Goal: Transaction & Acquisition: Purchase product/service

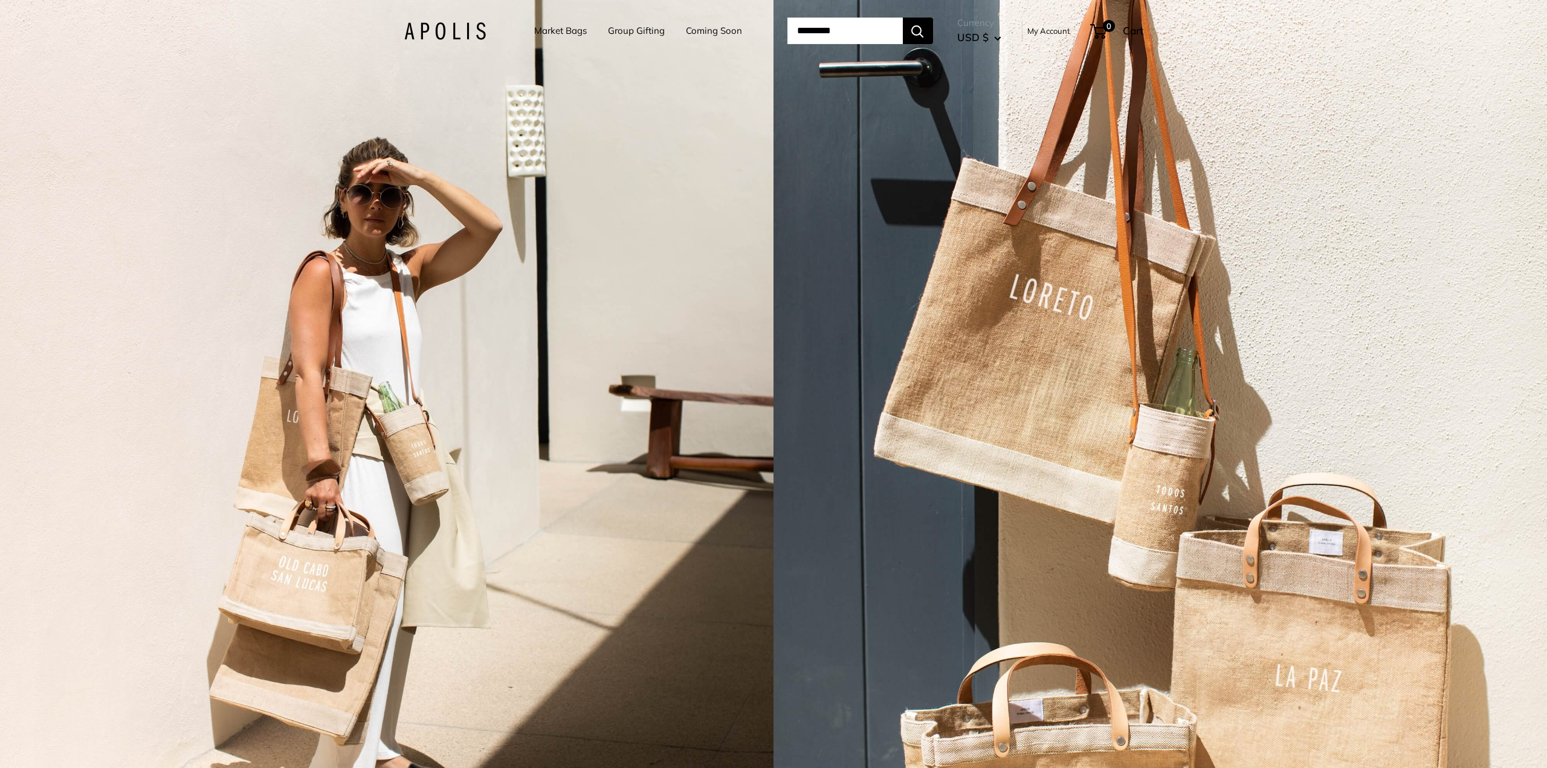
click at [567, 32] on link "Market Bags" at bounding box center [560, 30] width 53 height 17
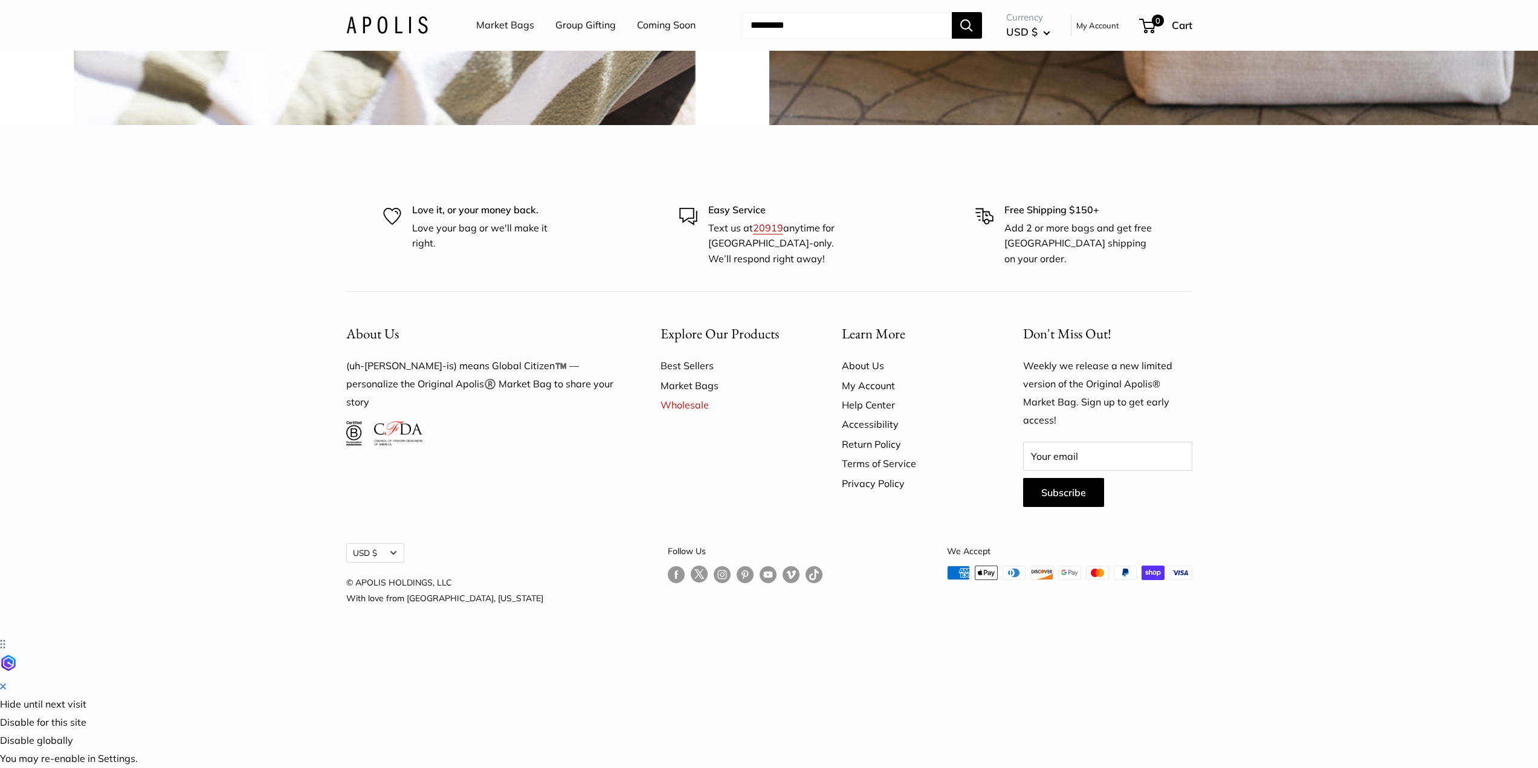
scroll to position [3729, 0]
click at [507, 26] on link "Market Bags" at bounding box center [505, 25] width 58 height 18
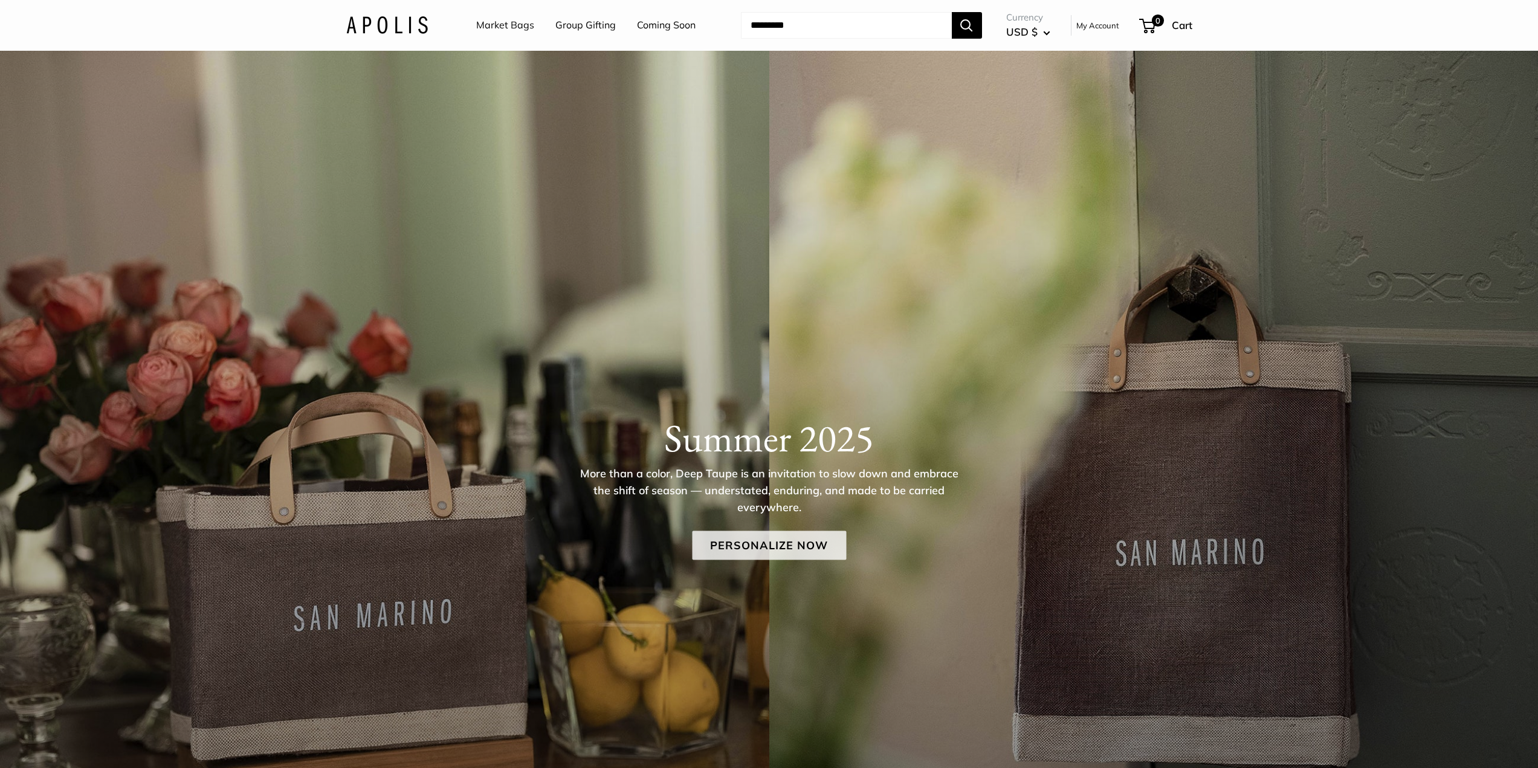
click at [789, 547] on link "Personalize Now" at bounding box center [769, 545] width 154 height 29
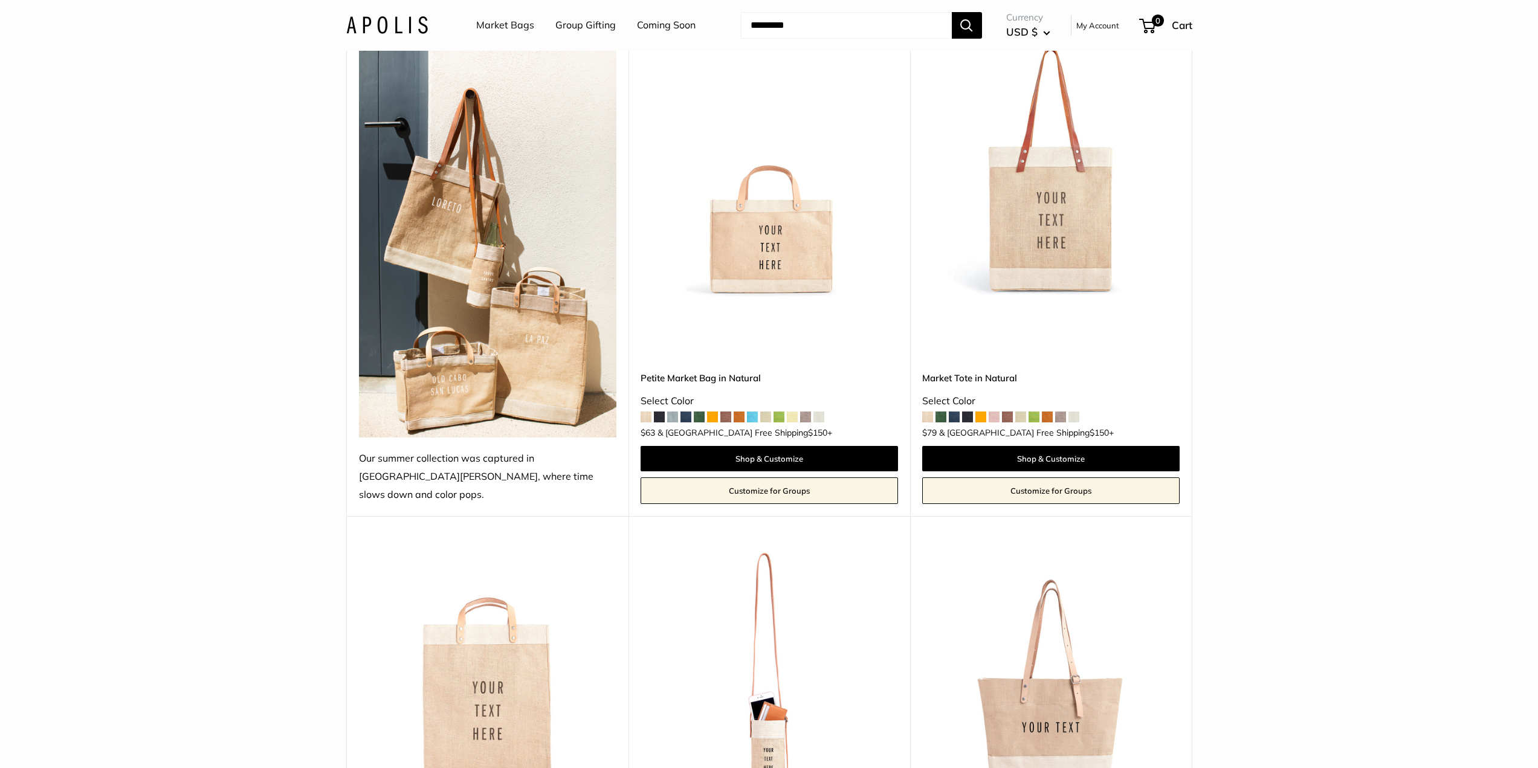
scroll to position [1208, 0]
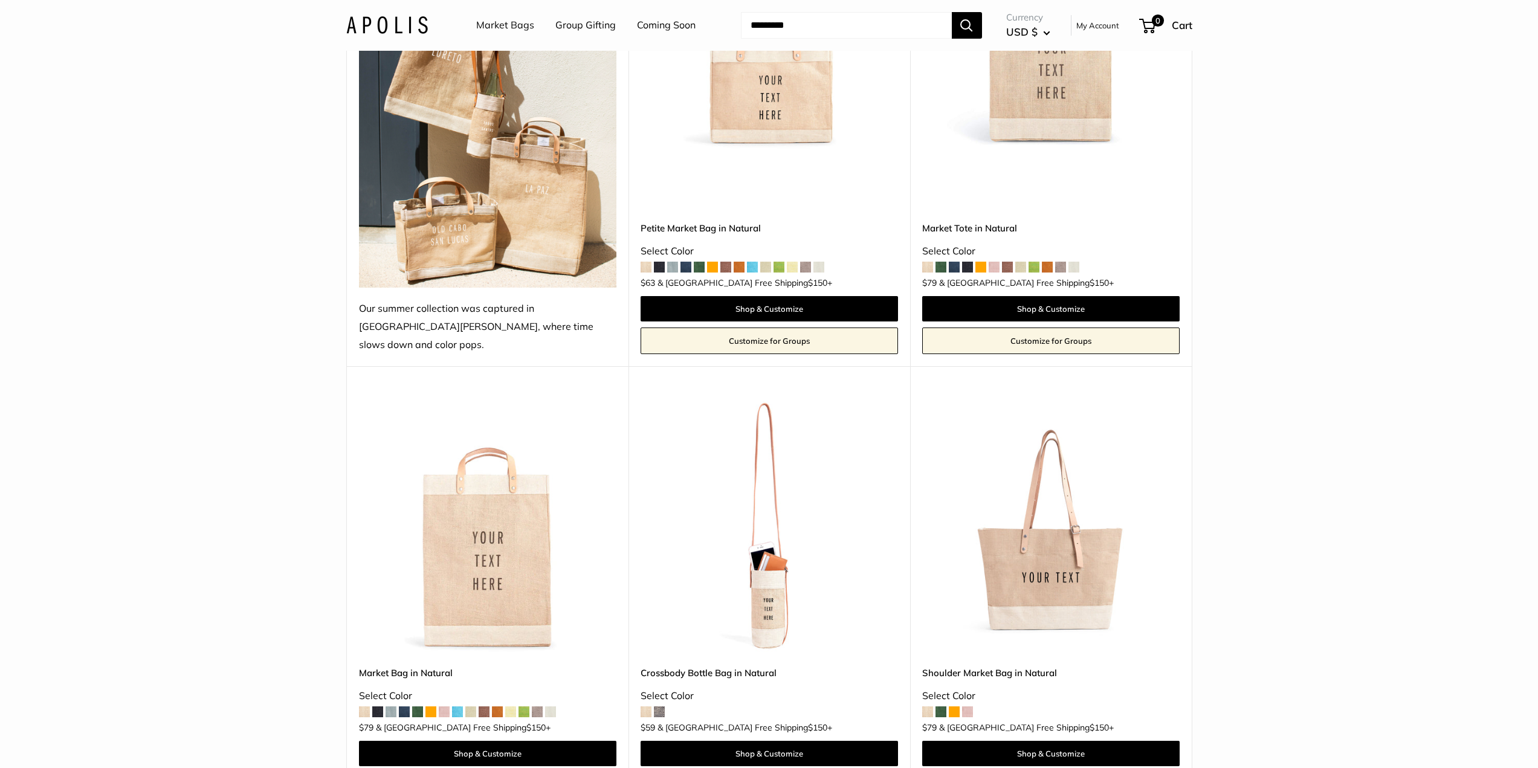
click at [0, 0] on img at bounding box center [0, 0] width 0 height 0
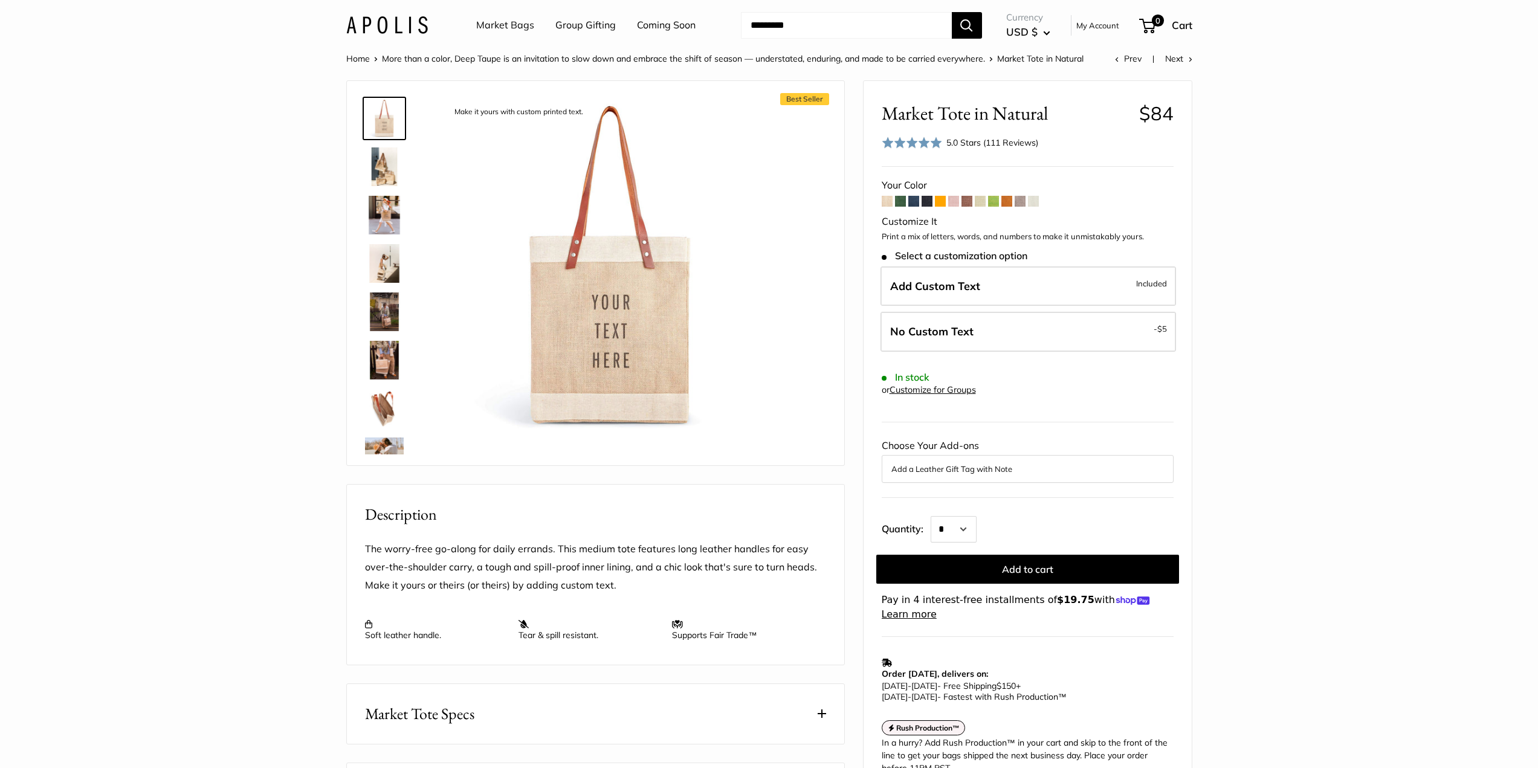
click at [388, 211] on img at bounding box center [384, 215] width 39 height 39
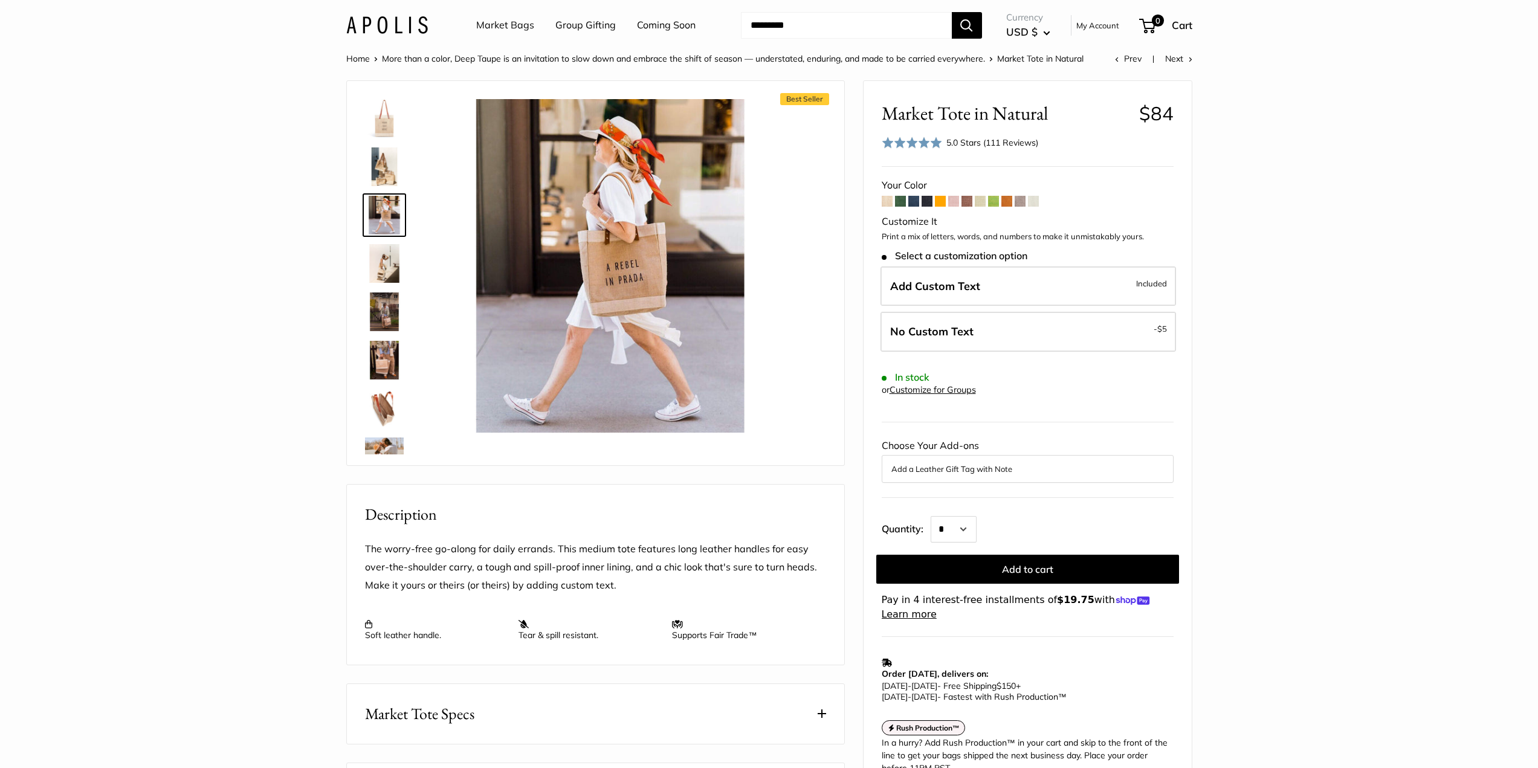
click at [377, 118] on img at bounding box center [384, 118] width 39 height 39
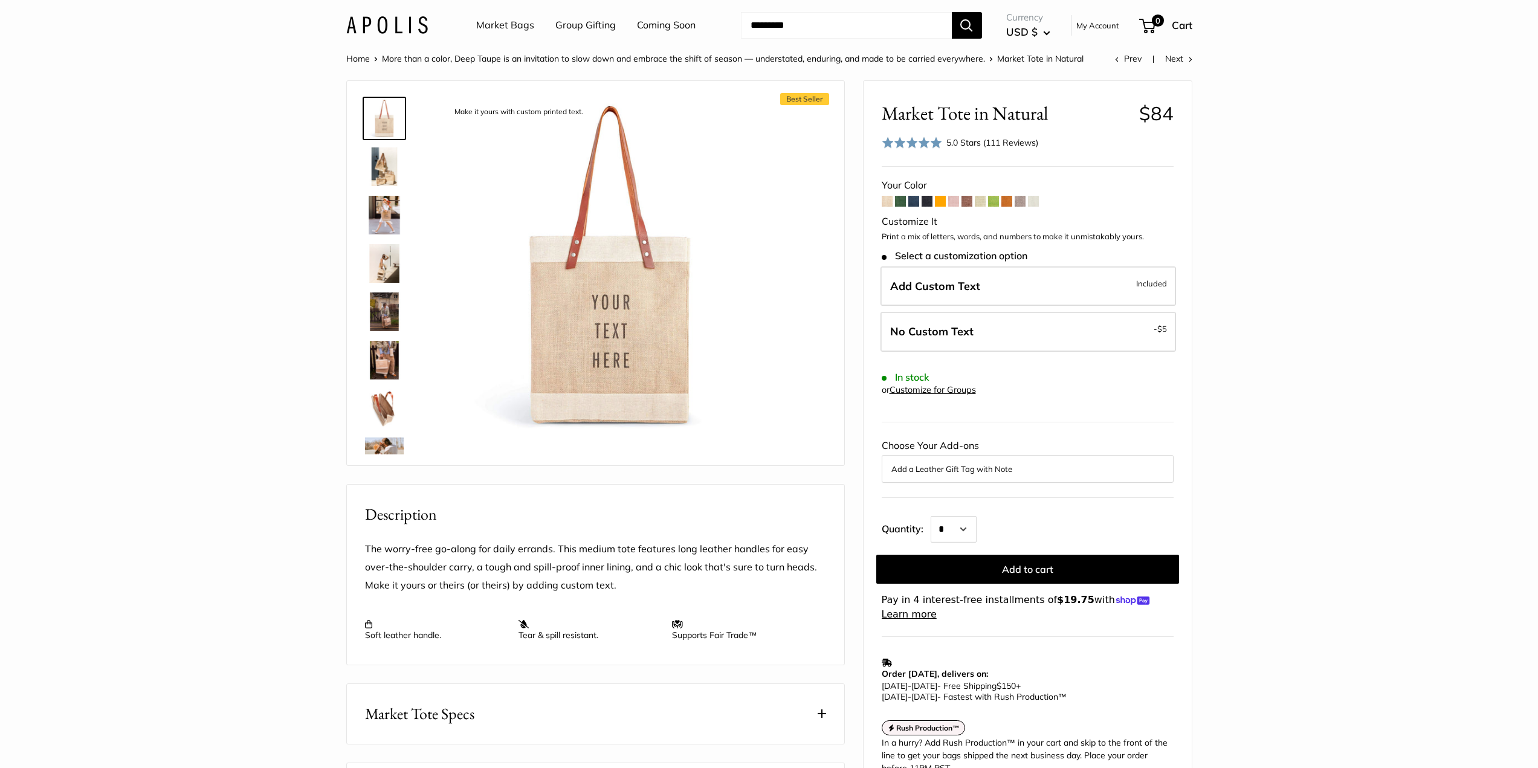
click at [379, 217] on img at bounding box center [384, 215] width 39 height 39
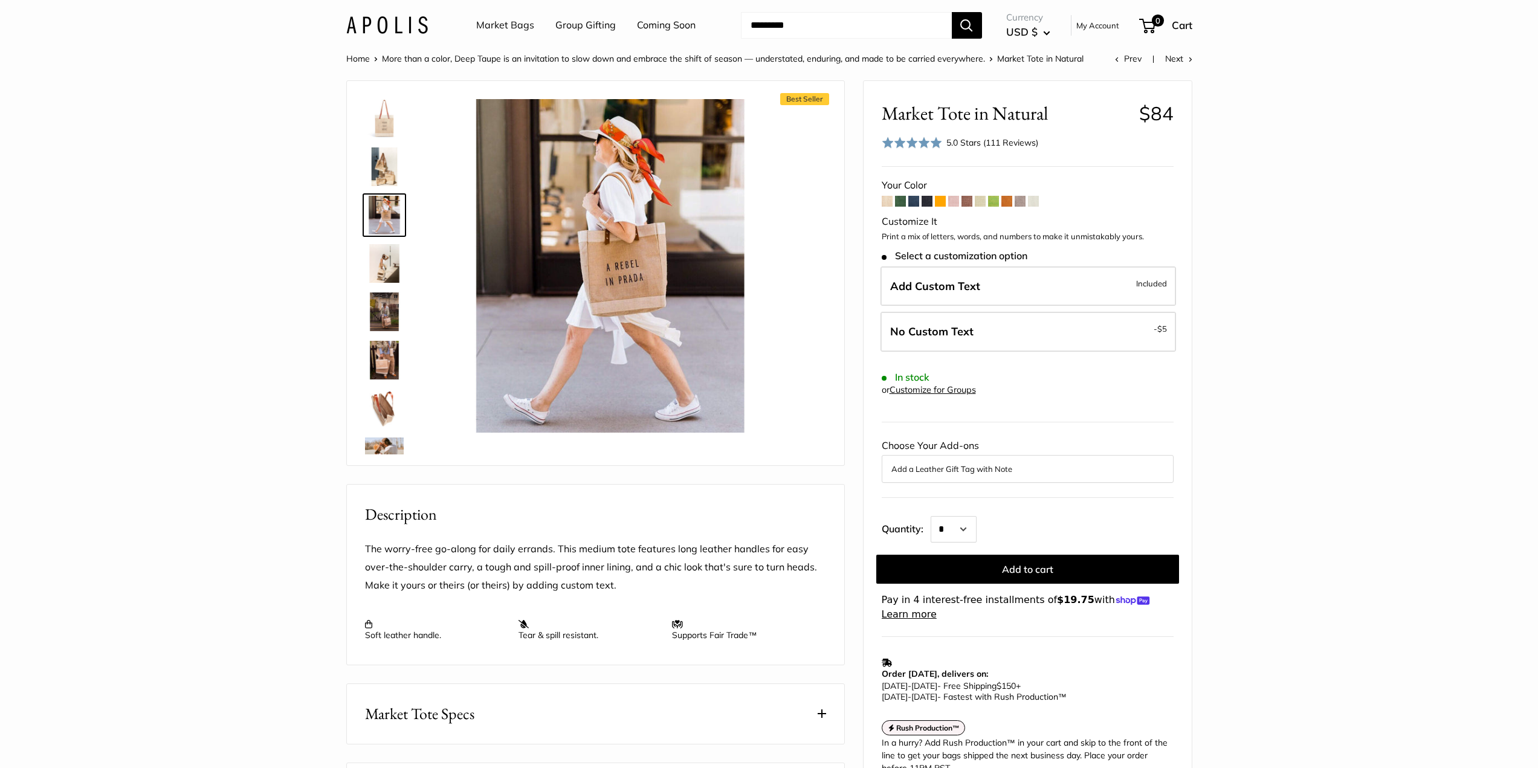
click at [379, 128] on img at bounding box center [384, 118] width 39 height 39
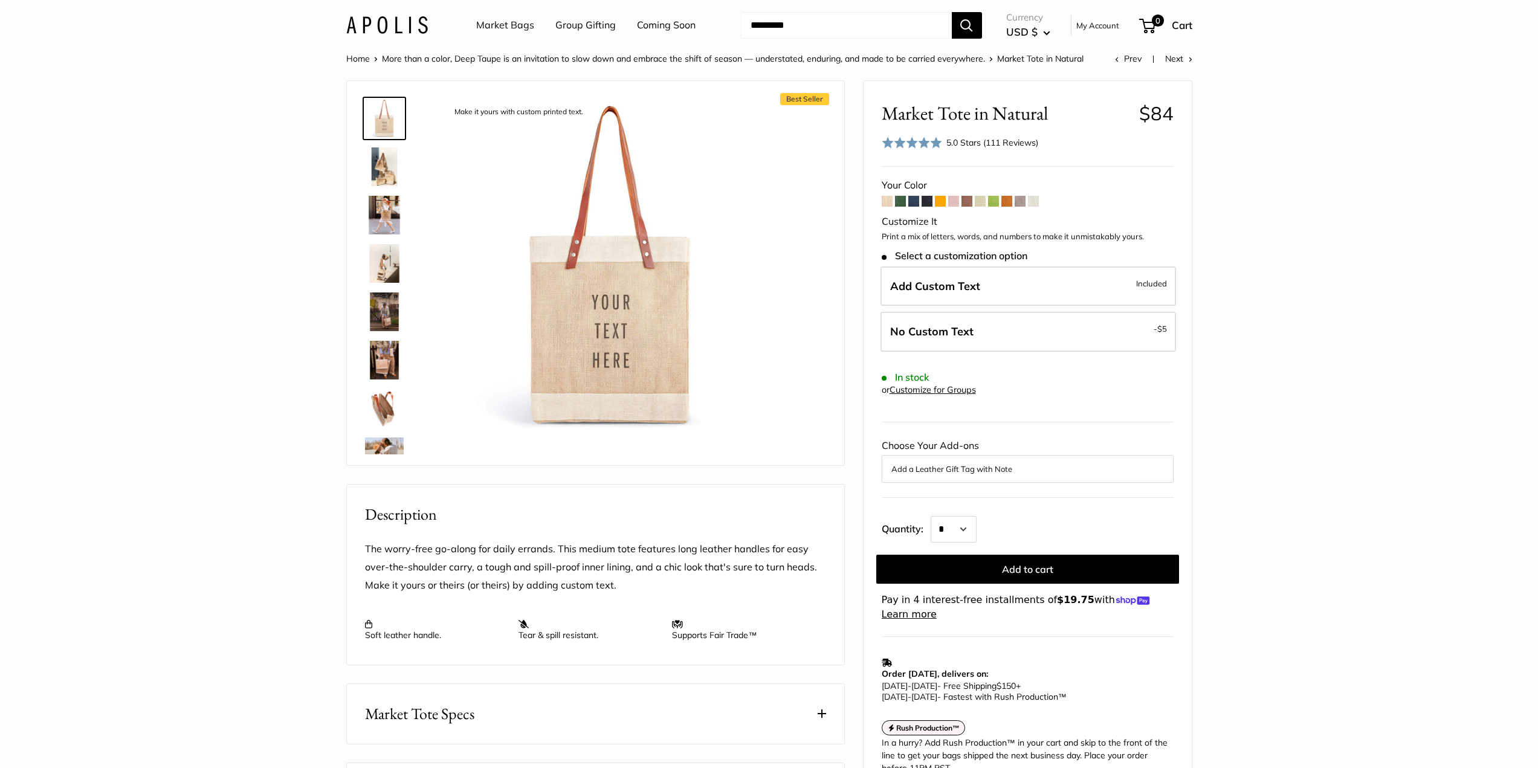
click at [384, 413] on img at bounding box center [384, 408] width 39 height 39
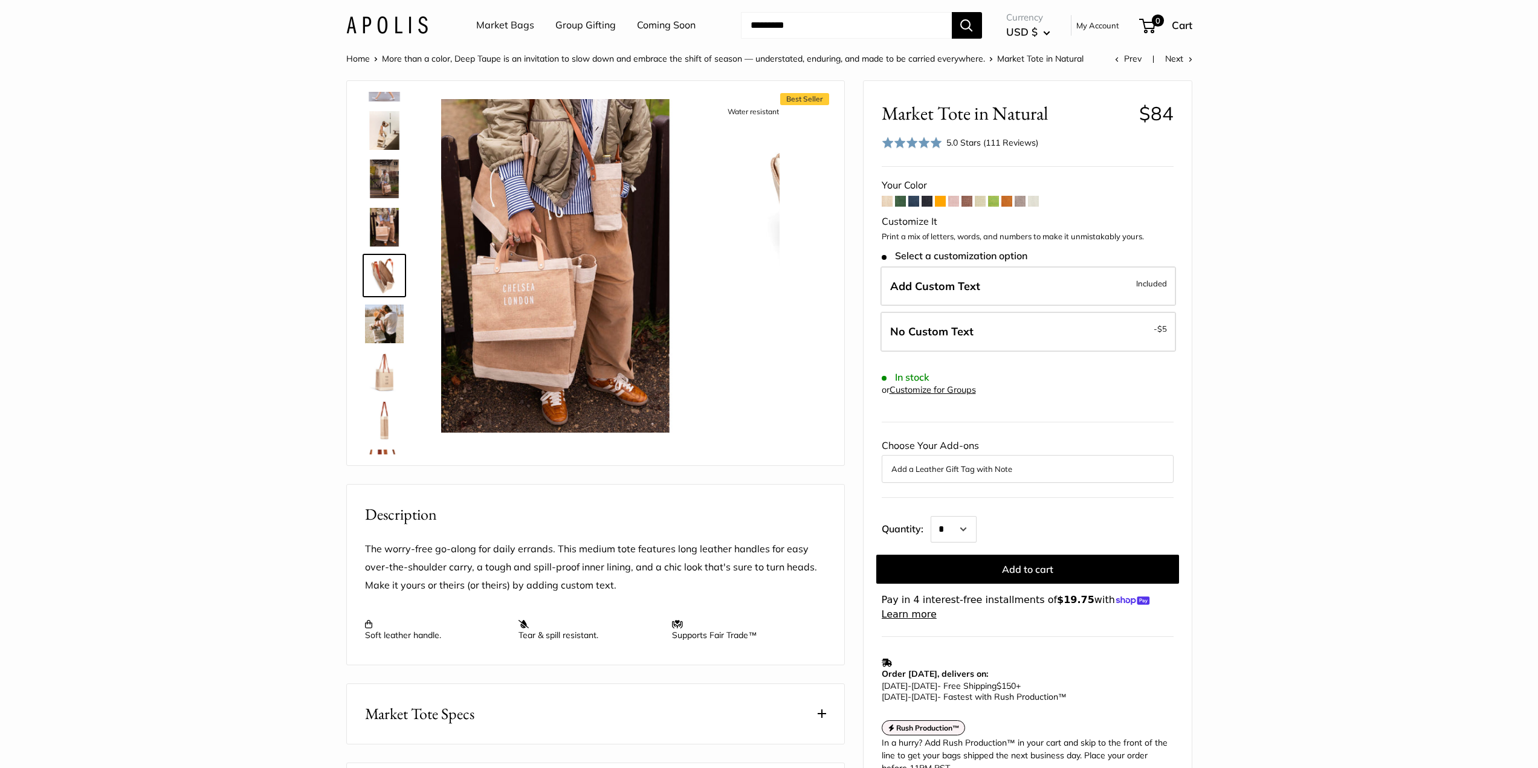
scroll to position [134, 0]
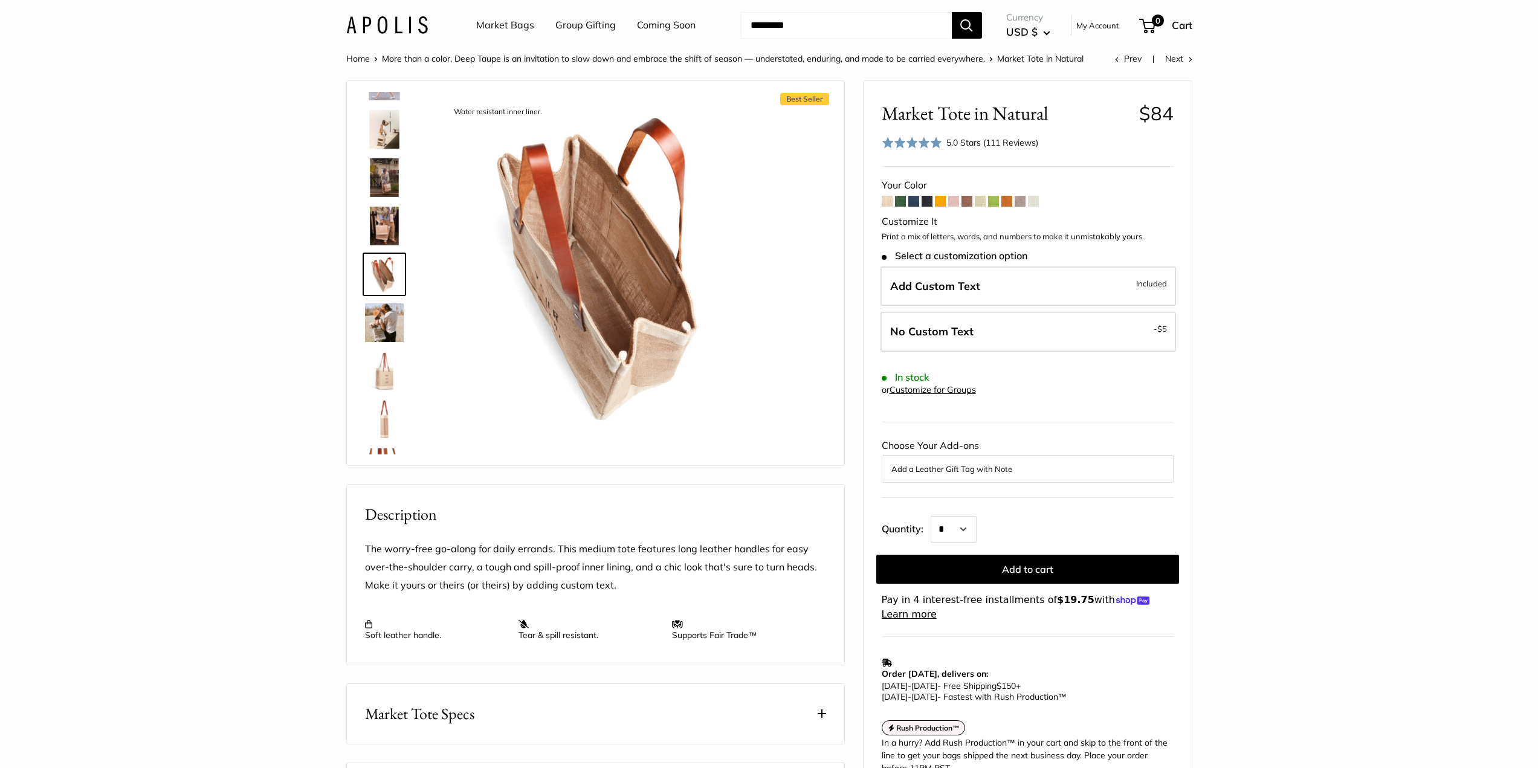
click at [374, 451] on img at bounding box center [384, 467] width 39 height 39
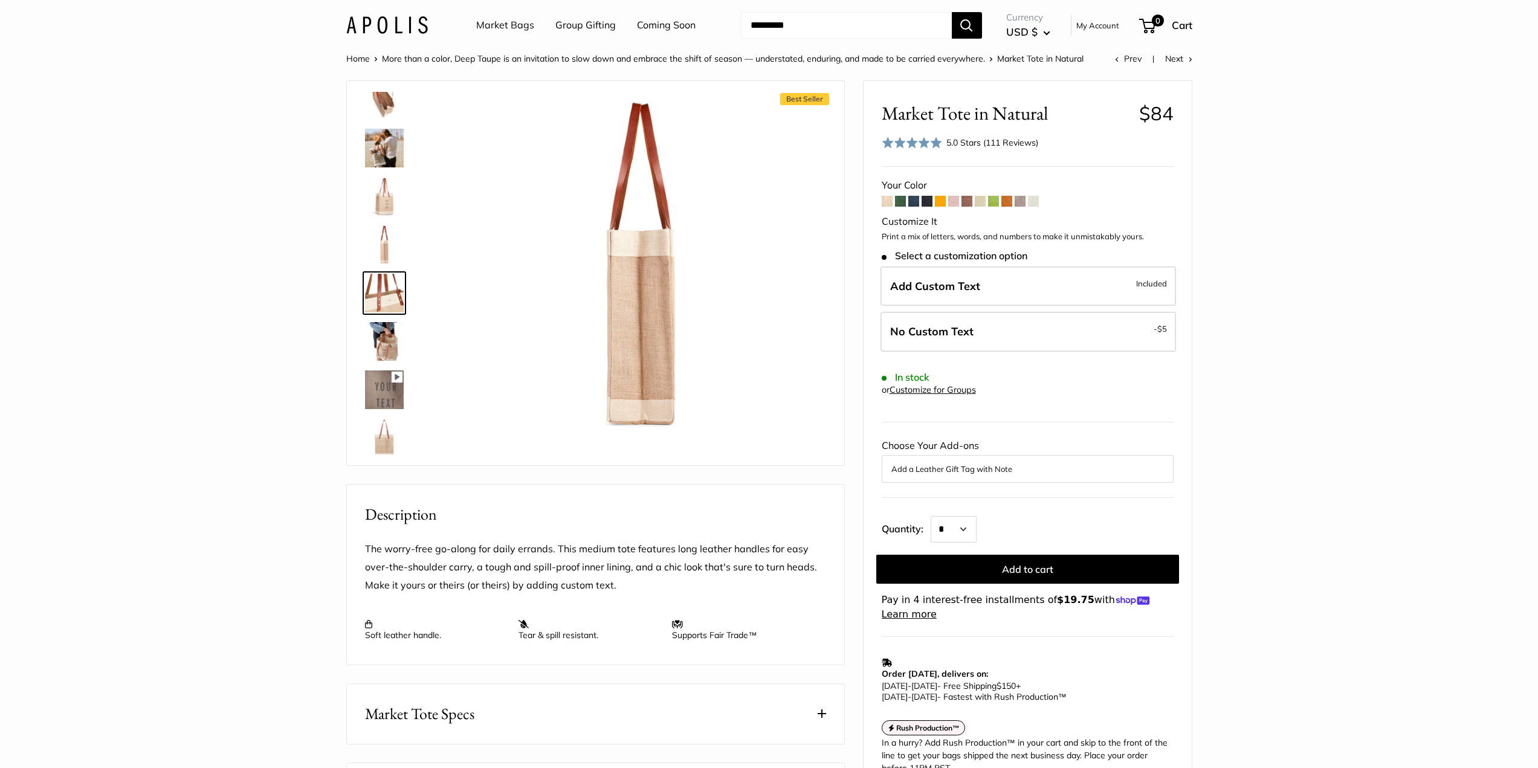
scroll to position [327, 0]
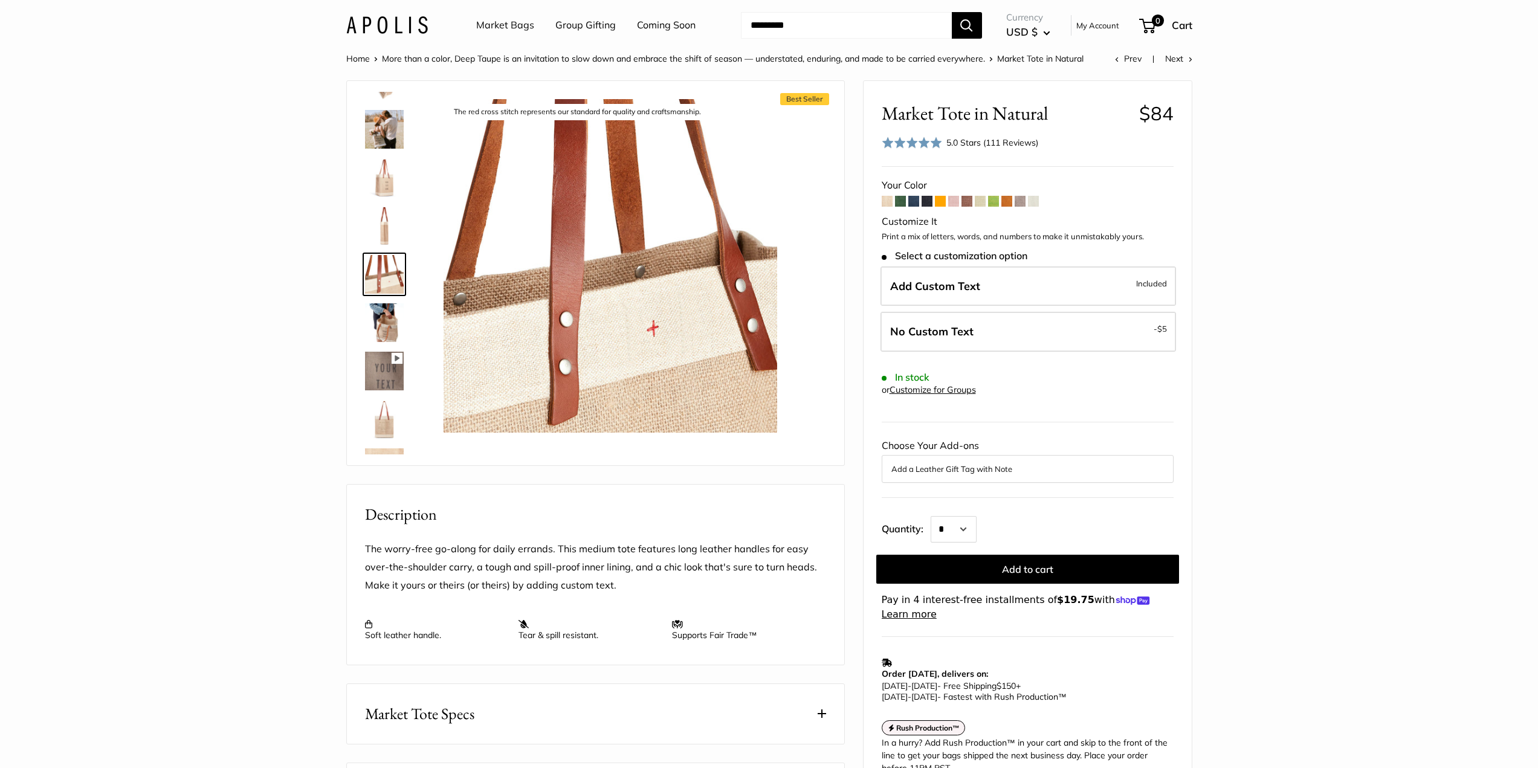
click at [388, 139] on img at bounding box center [384, 129] width 39 height 39
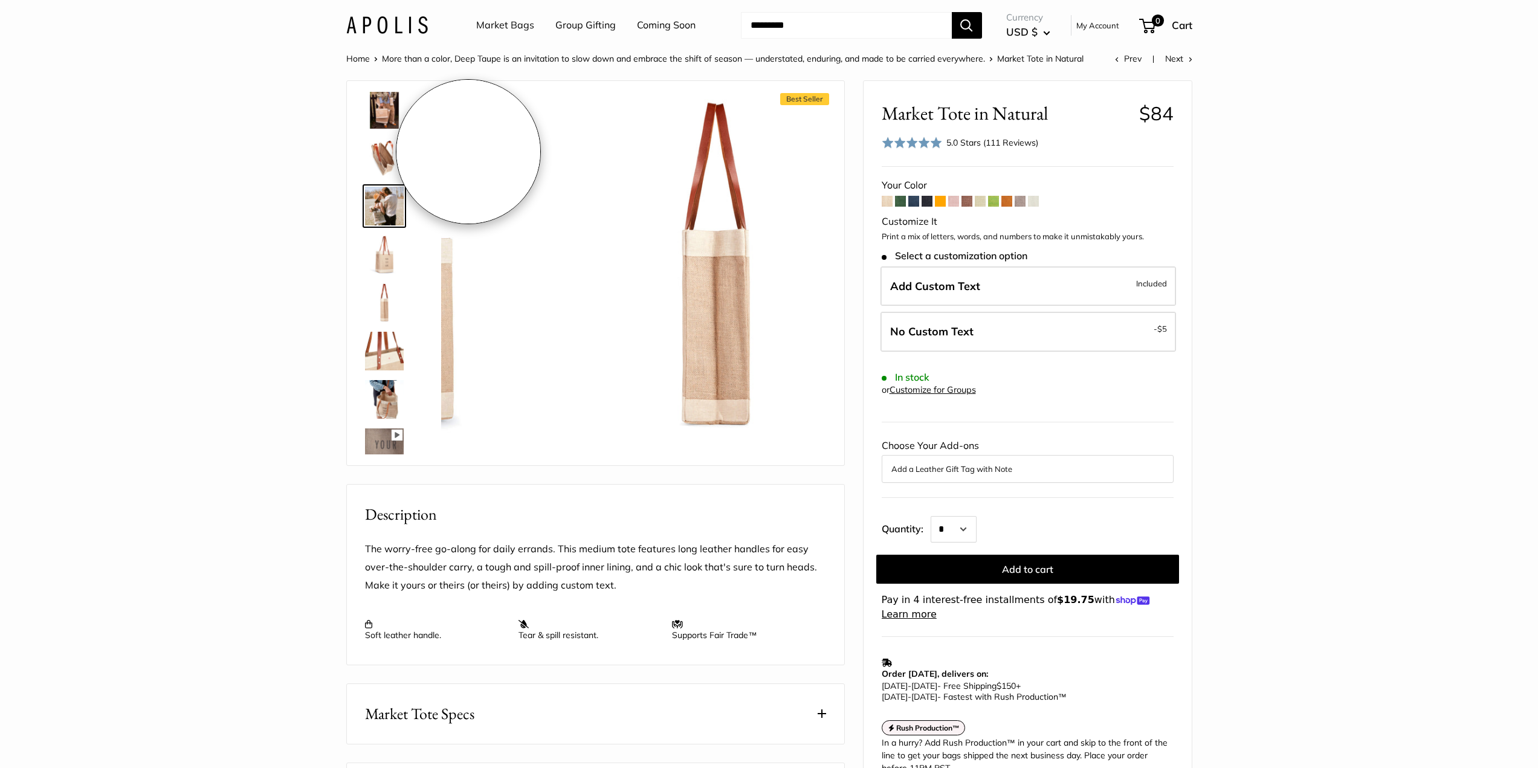
scroll to position [182, 0]
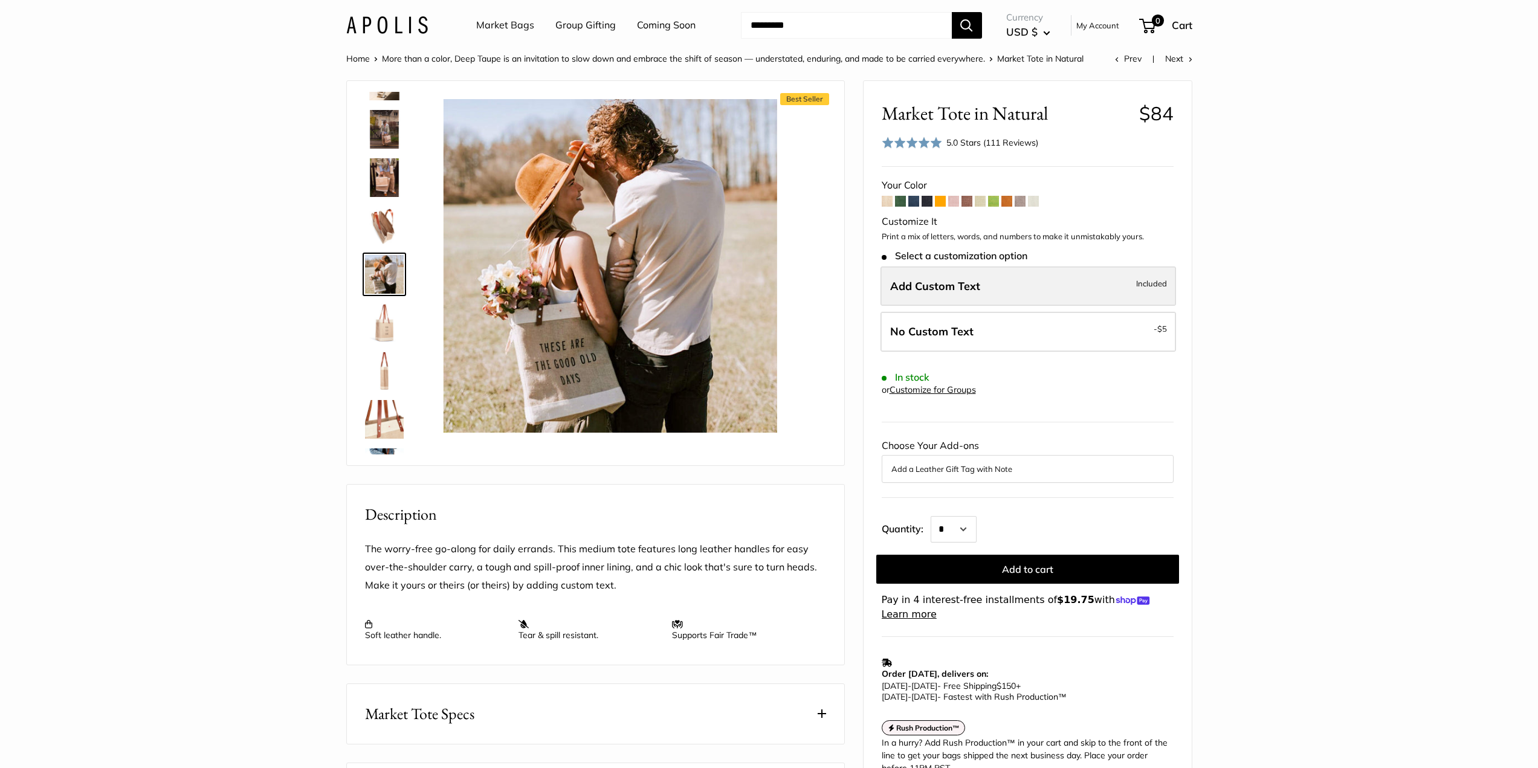
click at [977, 282] on span "Add Custom Text" at bounding box center [935, 286] width 90 height 14
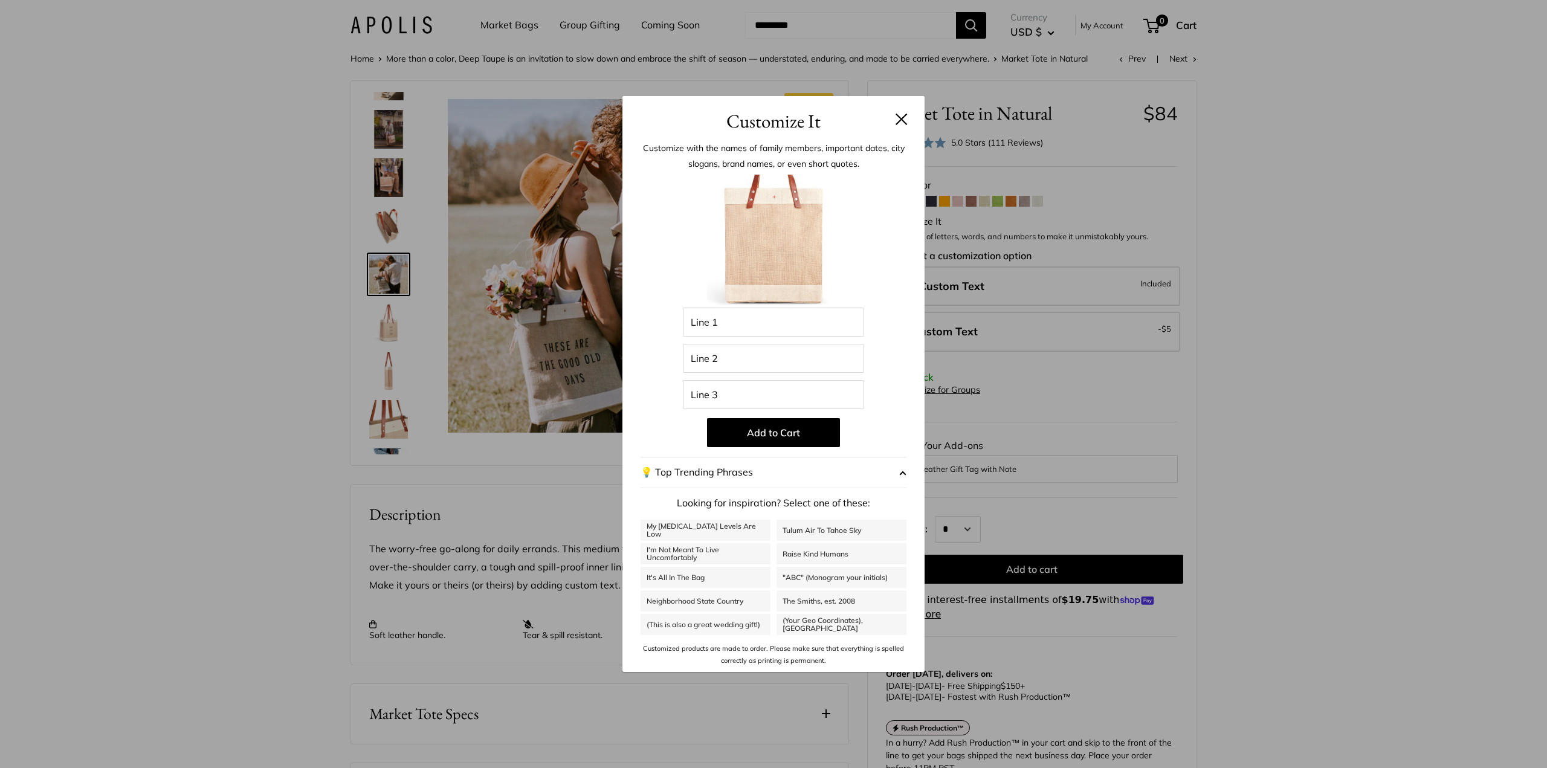
click at [896, 475] on button "💡 Top Trending Phrases" at bounding box center [773, 472] width 266 height 31
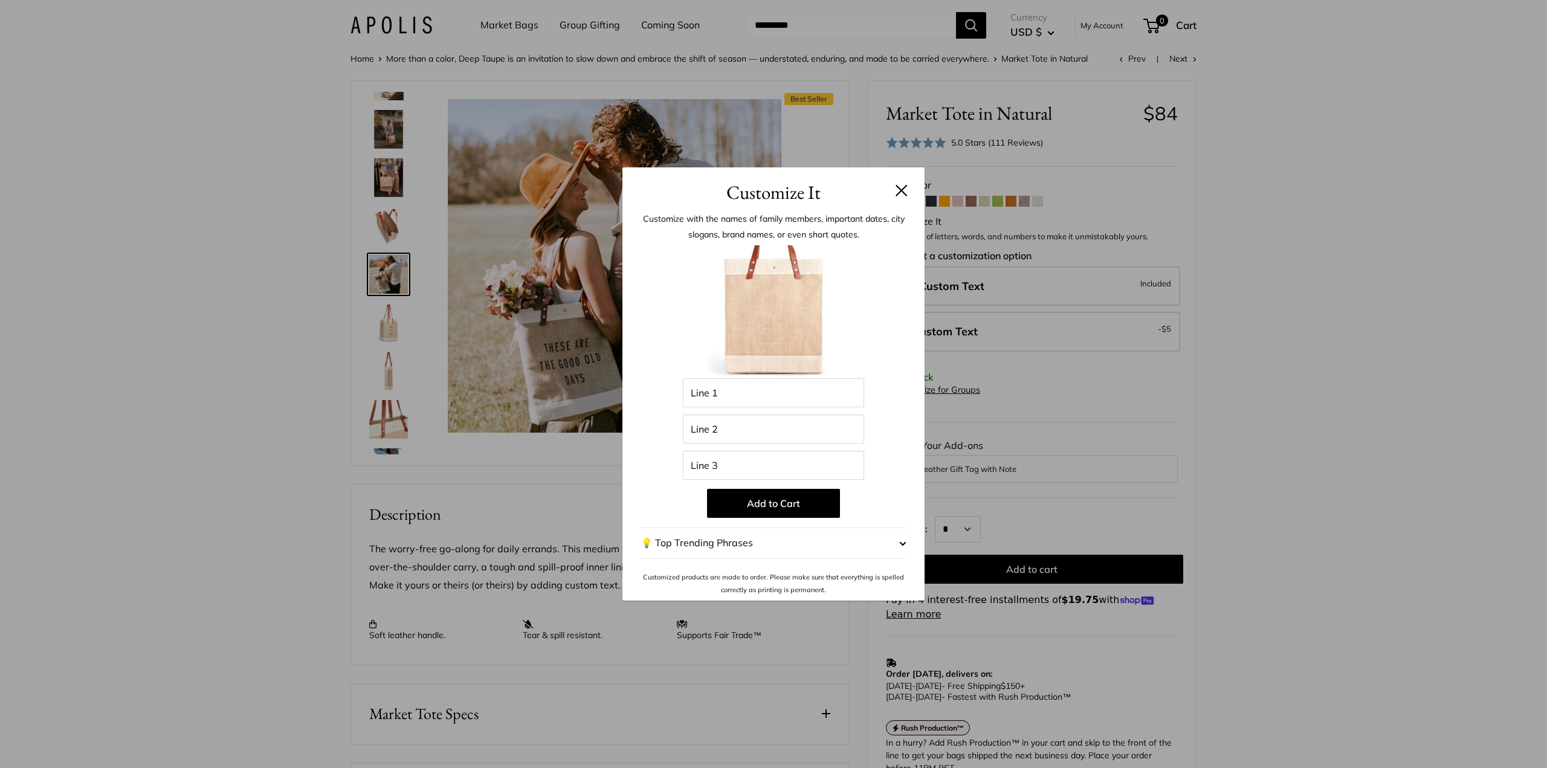
click at [904, 545] on span "button" at bounding box center [902, 543] width 7 height 18
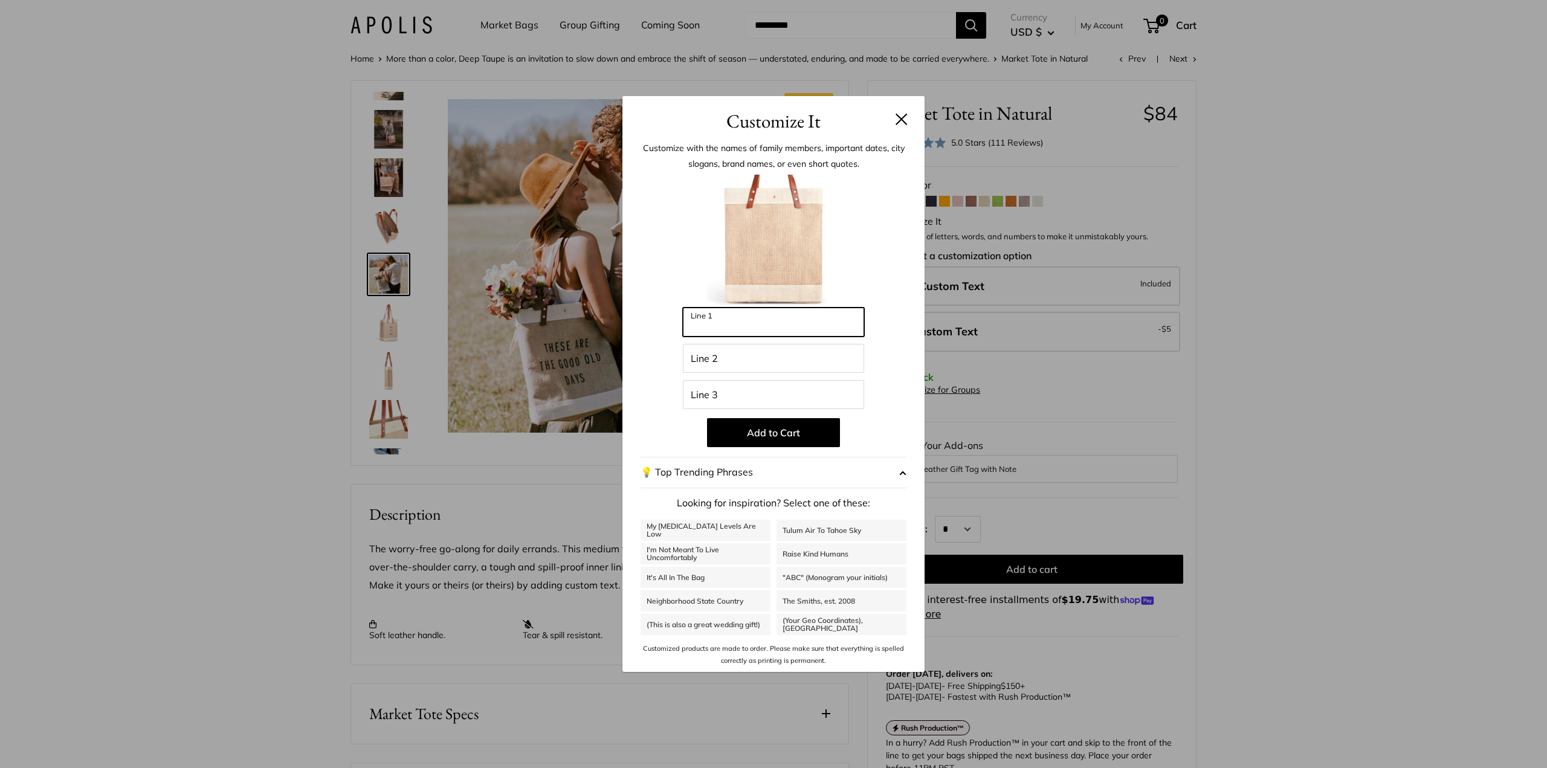
click at [759, 321] on input "Line 1" at bounding box center [773, 322] width 181 height 29
click at [1238, 361] on div "Customize It Customize with the names of family members, important dates, city …" at bounding box center [773, 384] width 1547 height 768
